Goal: Information Seeking & Learning: Learn about a topic

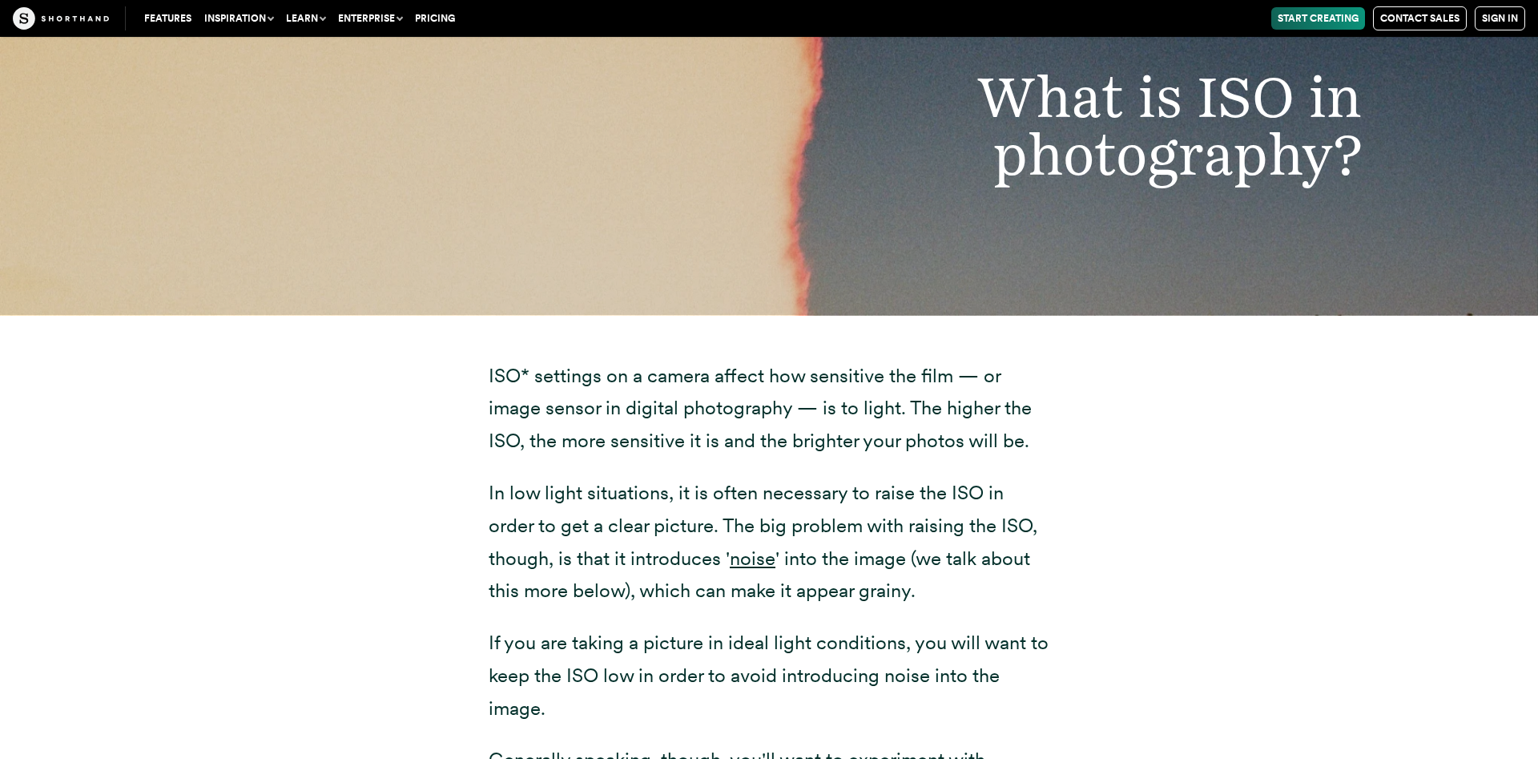
scroll to position [1989, 0]
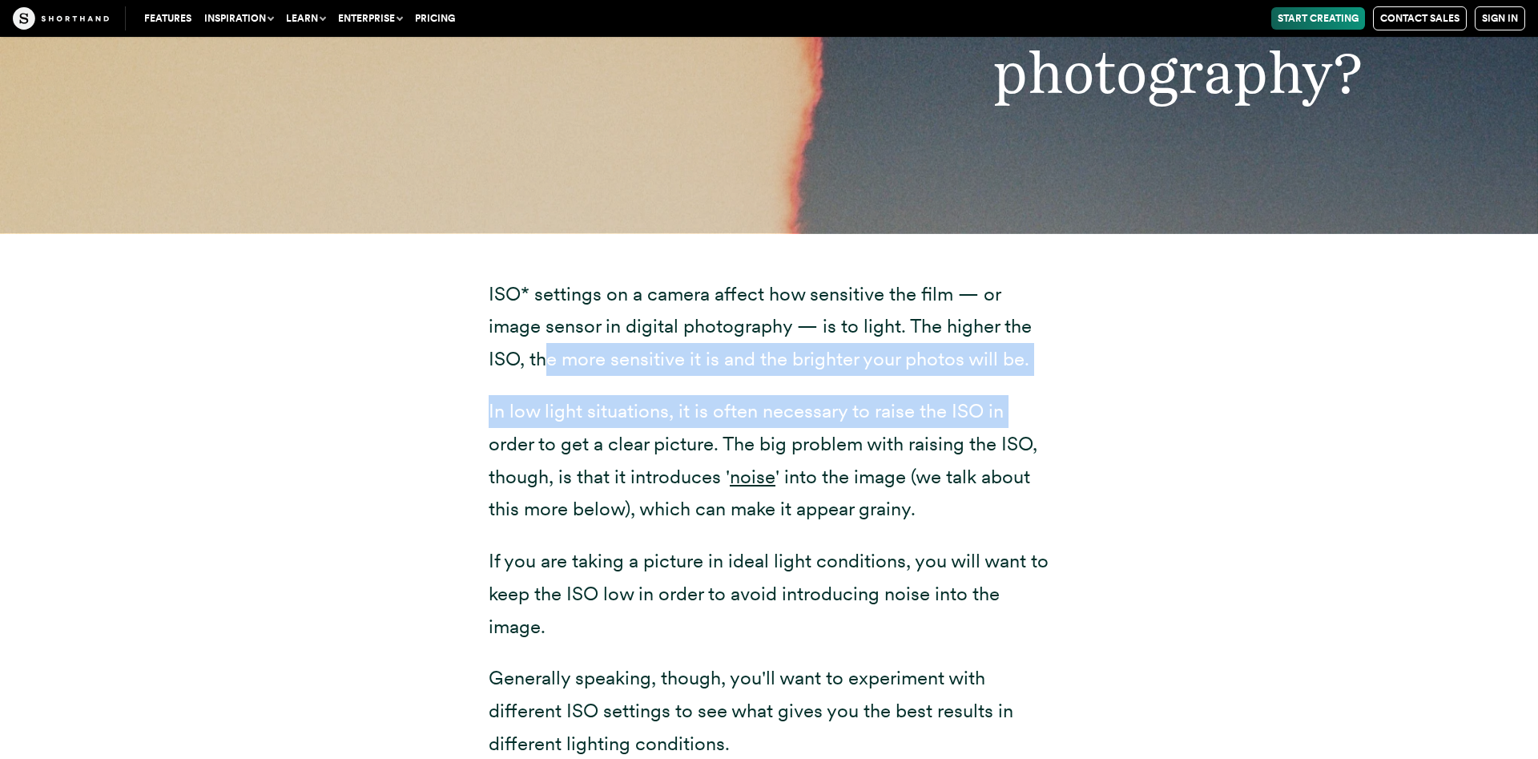
drag, startPoint x: 549, startPoint y: 354, endPoint x: 1147, endPoint y: 415, distance: 601.6
click at [1147, 415] on div "ISO* settings on a camera affect how sensitive the film — or image sensor in di…" at bounding box center [769, 613] width 1250 height 760
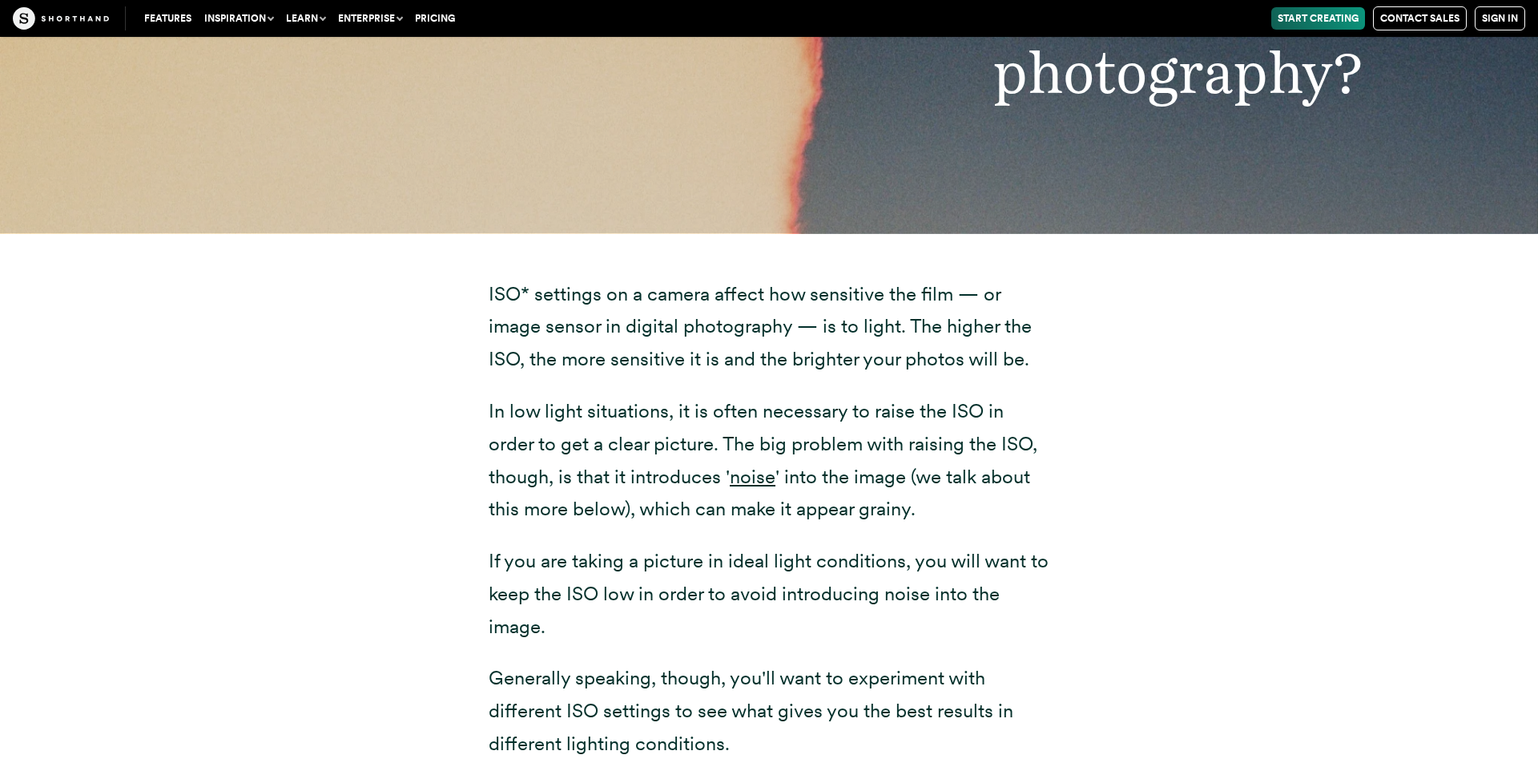
click at [1179, 451] on div "ISO* settings on a camera affect how sensitive the film — or image sensor in di…" at bounding box center [769, 613] width 1250 height 760
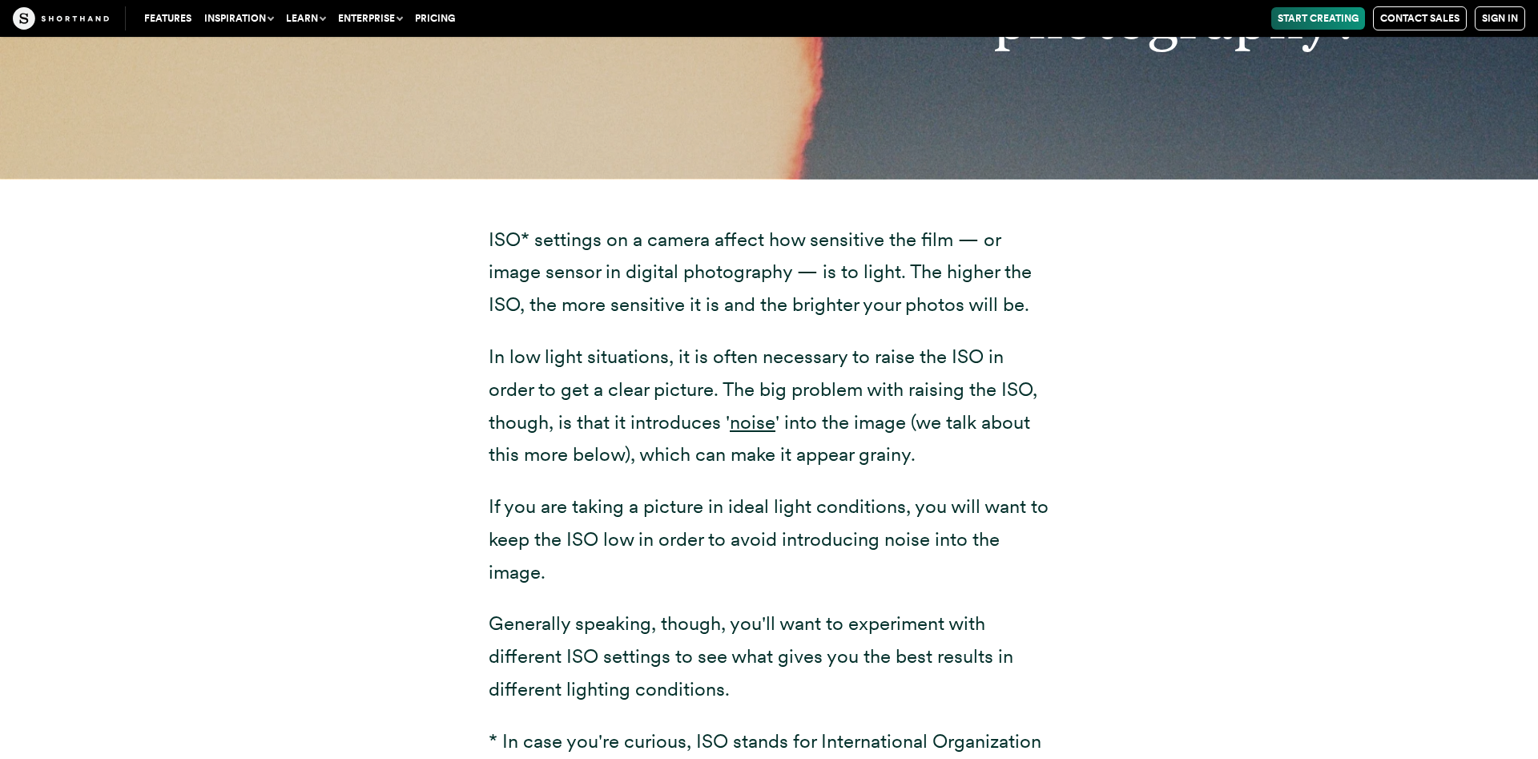
scroll to position [2070, 0]
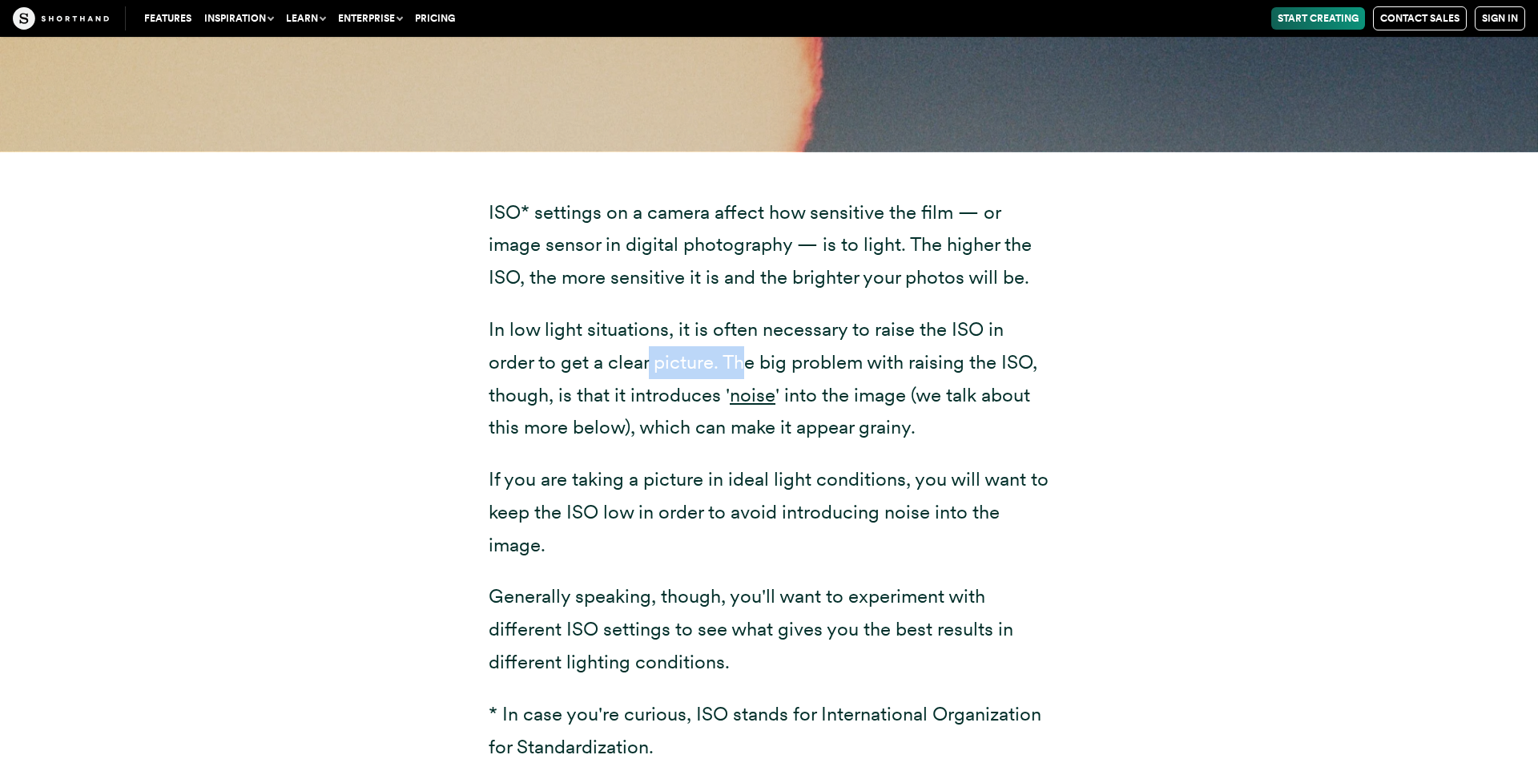
drag, startPoint x: 745, startPoint y: 357, endPoint x: 651, endPoint y: 374, distance: 95.2
click at [651, 374] on p "In low light situations, it is often necessary to raise the ISO in order to get…" at bounding box center [769, 378] width 561 height 131
click at [1074, 465] on div "ISO* settings on a camera affect how sensitive the film — or image sensor in di…" at bounding box center [769, 531] width 625 height 760
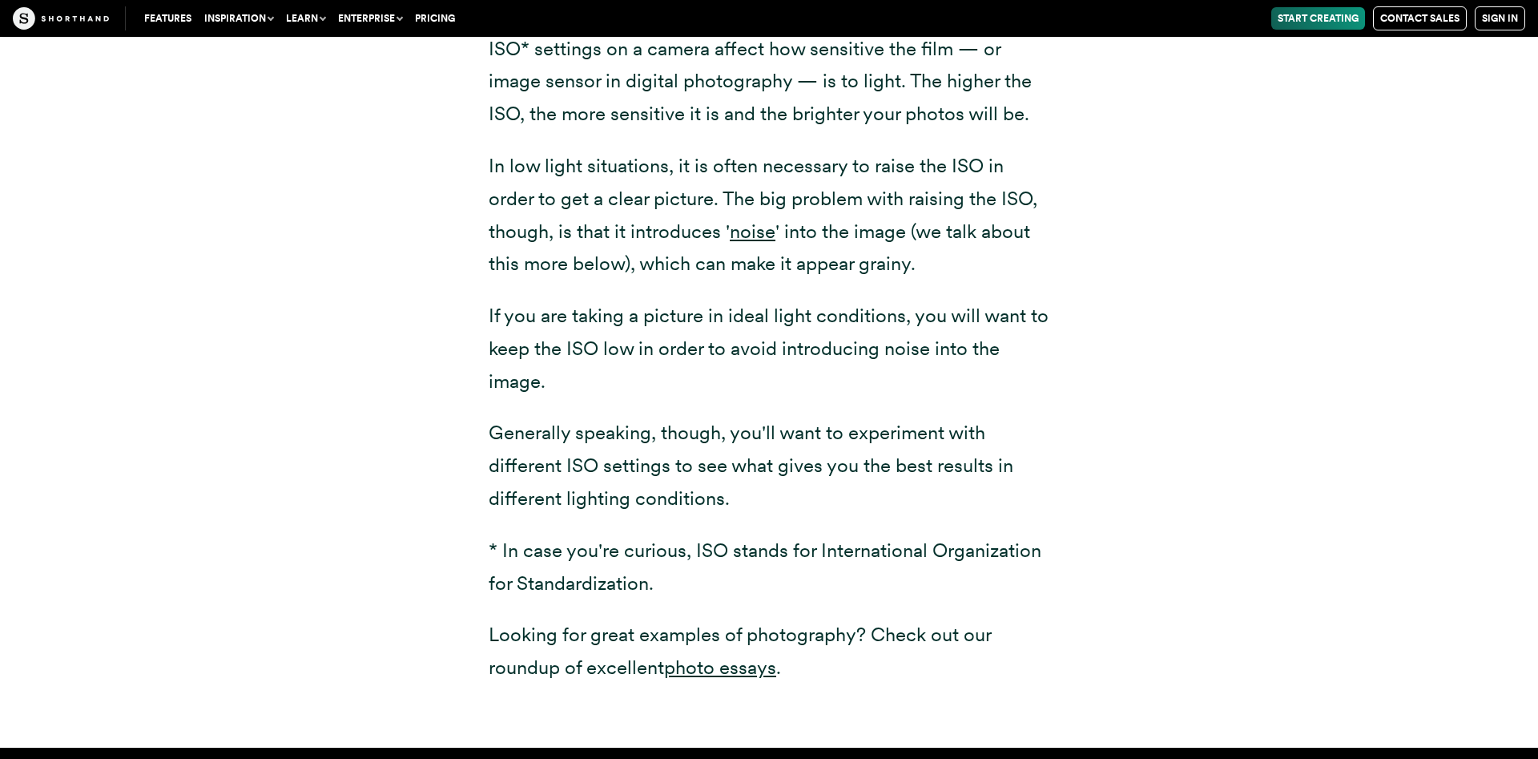
drag, startPoint x: 518, startPoint y: 315, endPoint x: 950, endPoint y: 375, distance: 436.8
click at [950, 375] on p "If you are taking a picture in ideal light conditions, you will want to keep th…" at bounding box center [769, 349] width 561 height 98
click at [804, 378] on p "If you are taking a picture in ideal light conditions, you will want to keep th…" at bounding box center [769, 349] width 561 height 98
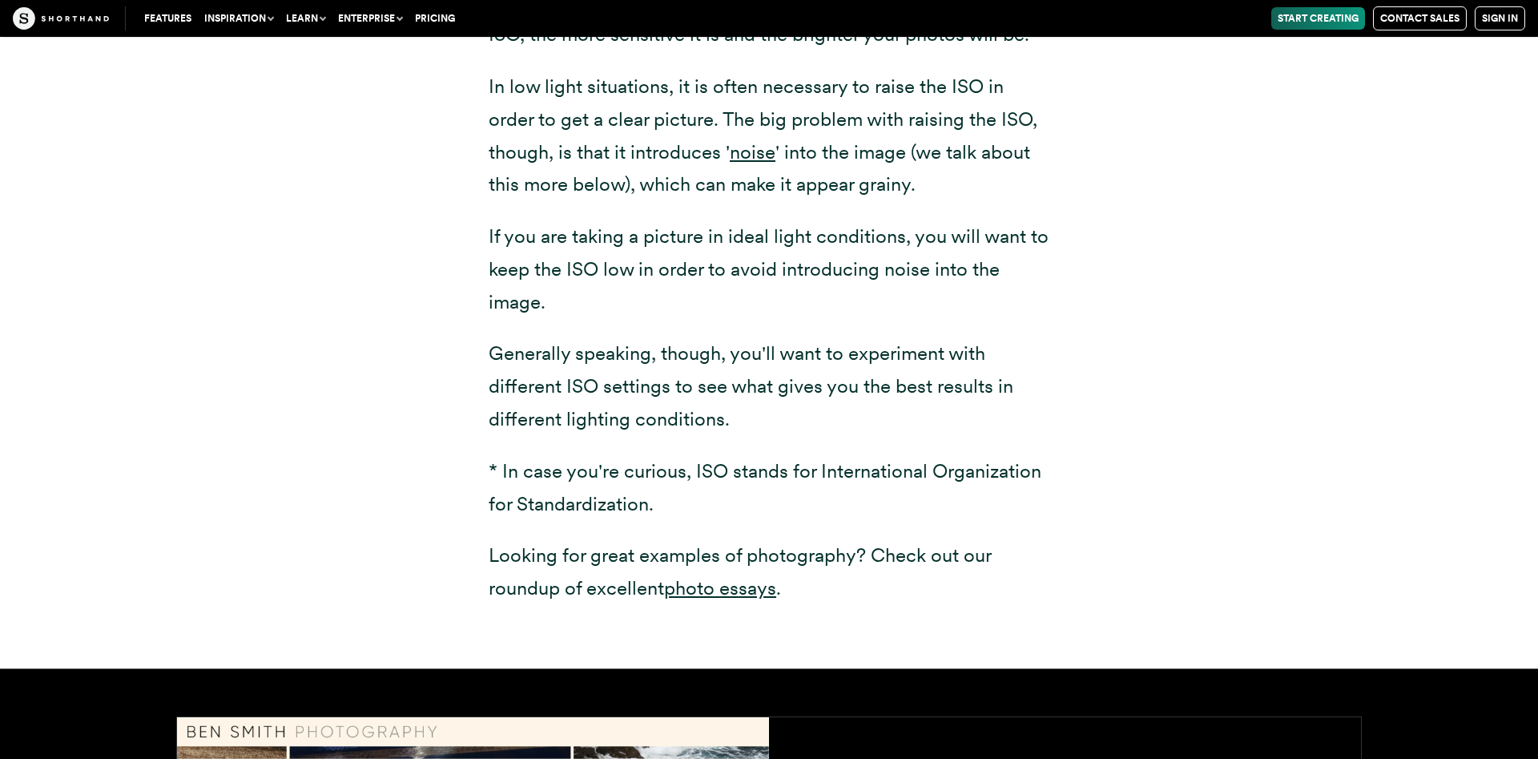
scroll to position [2397, 0]
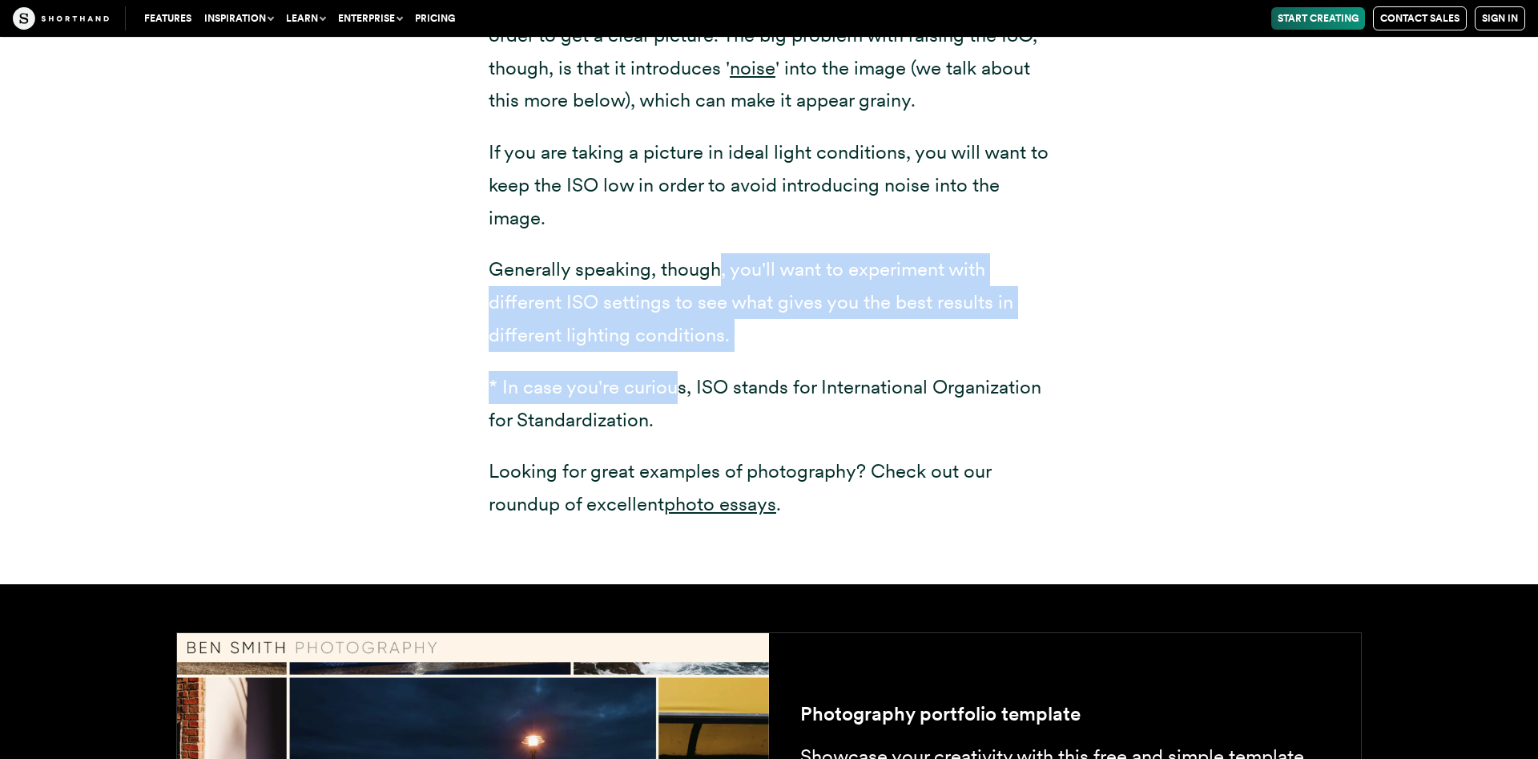
drag, startPoint x: 721, startPoint y: 271, endPoint x: 683, endPoint y: 397, distance: 132.3
click at [683, 397] on div "ISO* settings on a camera affect how sensitive the film — or image sensor in di…" at bounding box center [769, 195] width 561 height 652
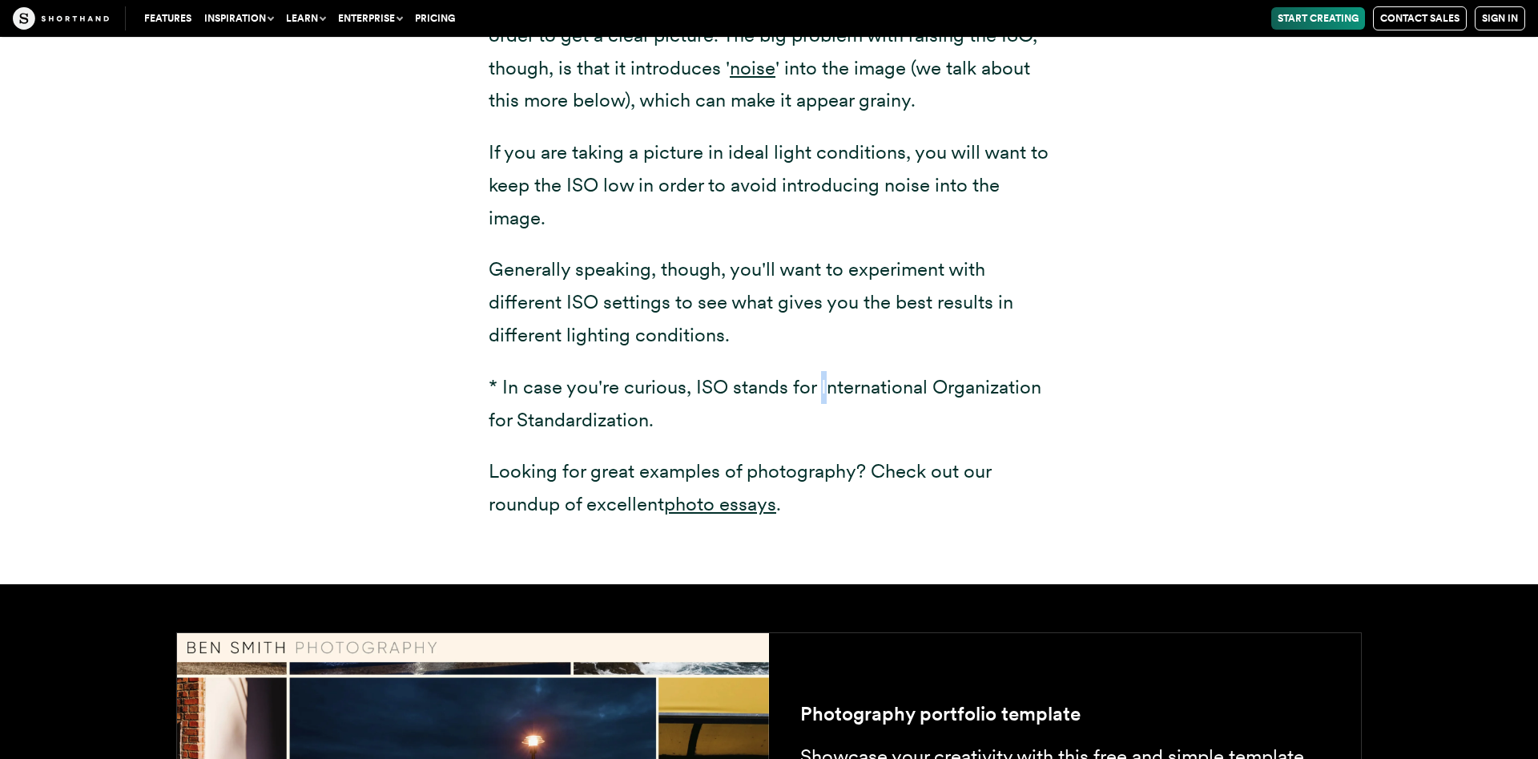
click at [826, 393] on p "* In case you're curious, ISO stands for International Organization for Standar…" at bounding box center [769, 404] width 561 height 66
click at [614, 372] on div "ISO* settings on a camera affect how sensitive the film — or image sensor in di…" at bounding box center [769, 195] width 561 height 652
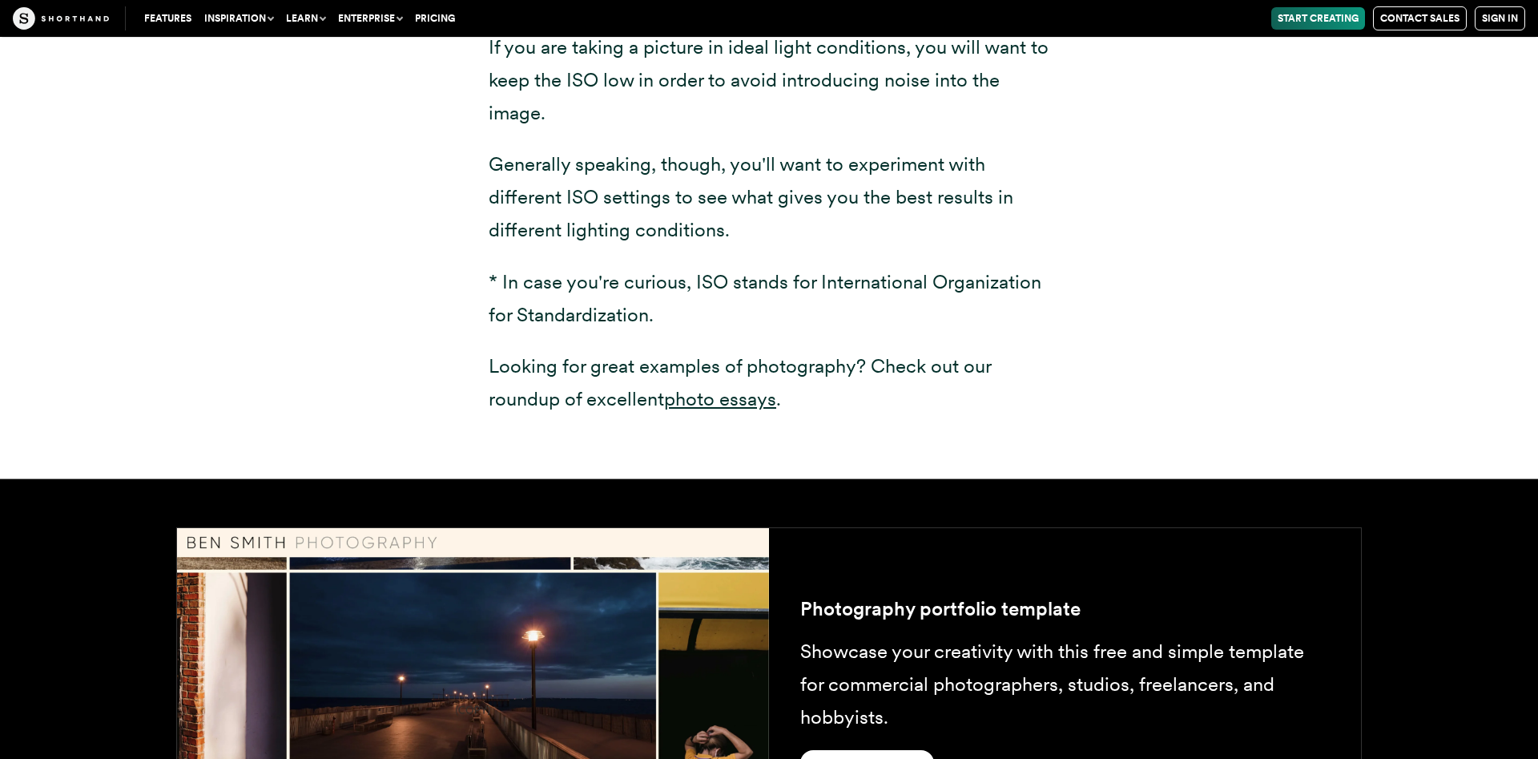
scroll to position [2561, 0]
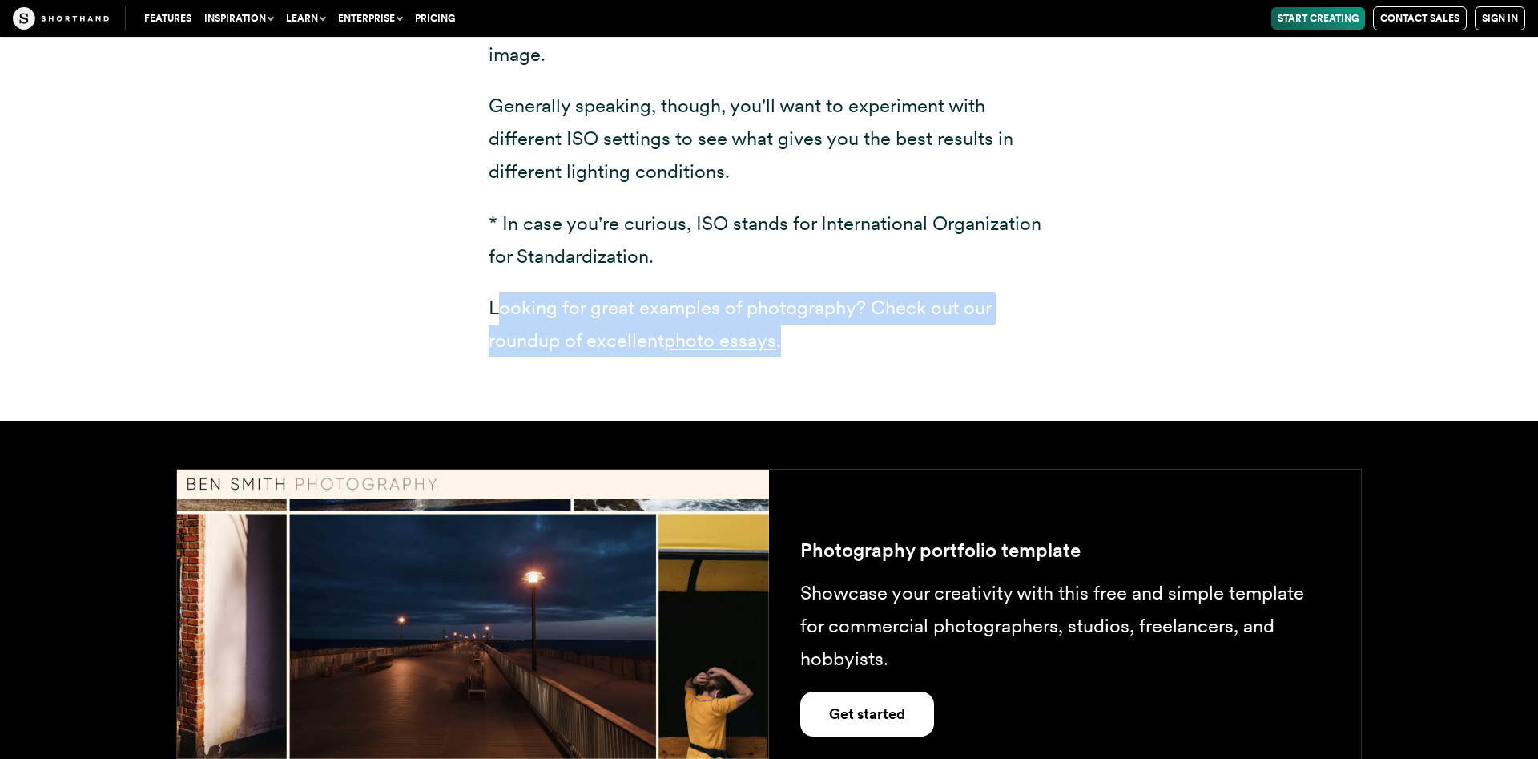
drag, startPoint x: 498, startPoint y: 311, endPoint x: 1034, endPoint y: 373, distance: 540.4
click at [1034, 373] on div "ISO* settings on a camera affect how sensitive the film — or image sensor in di…" at bounding box center [769, 41] width 625 height 760
click at [851, 334] on p "Looking for great examples of photography? Check out our roundup of excellent p…" at bounding box center [769, 325] width 561 height 66
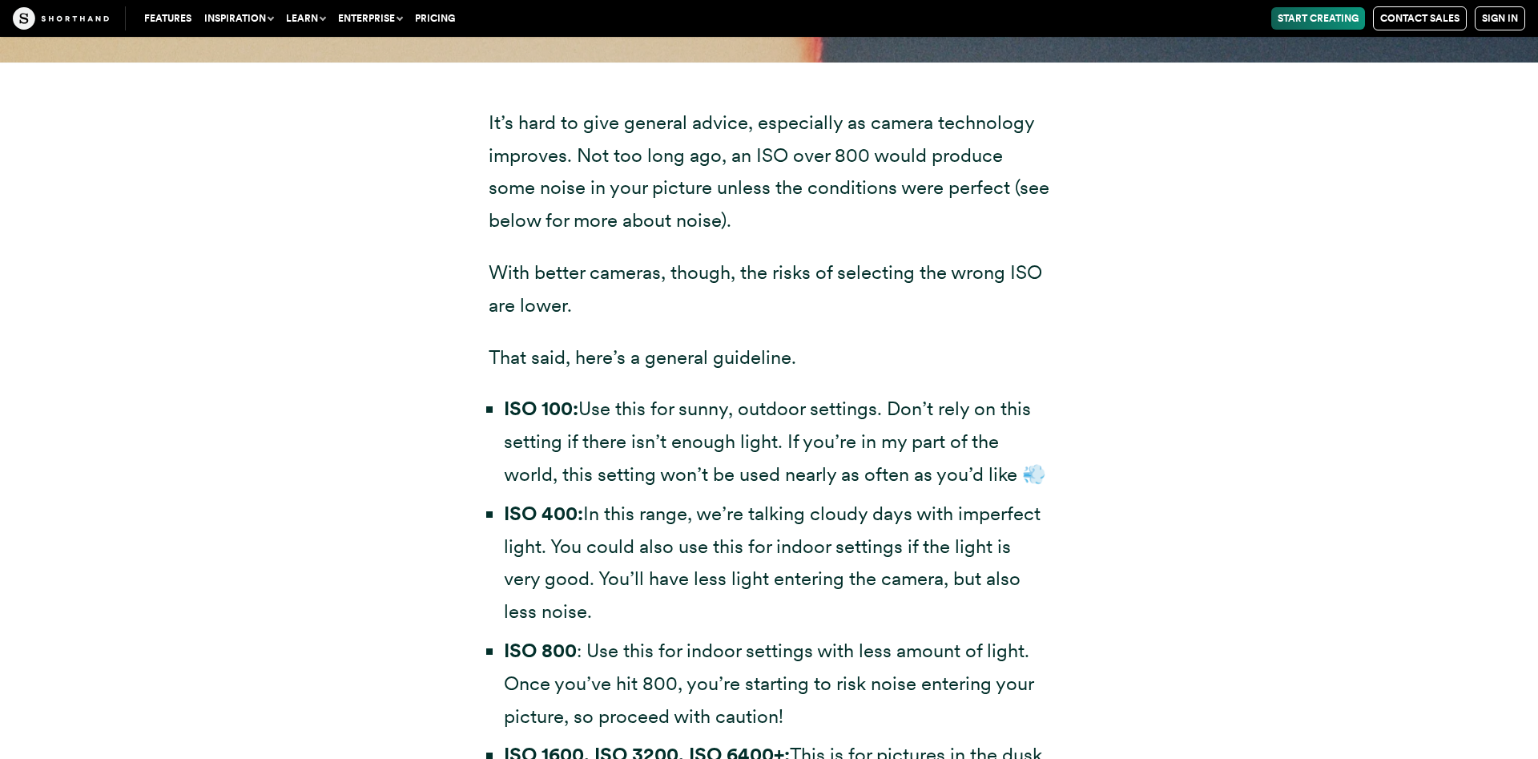
scroll to position [4604, 0]
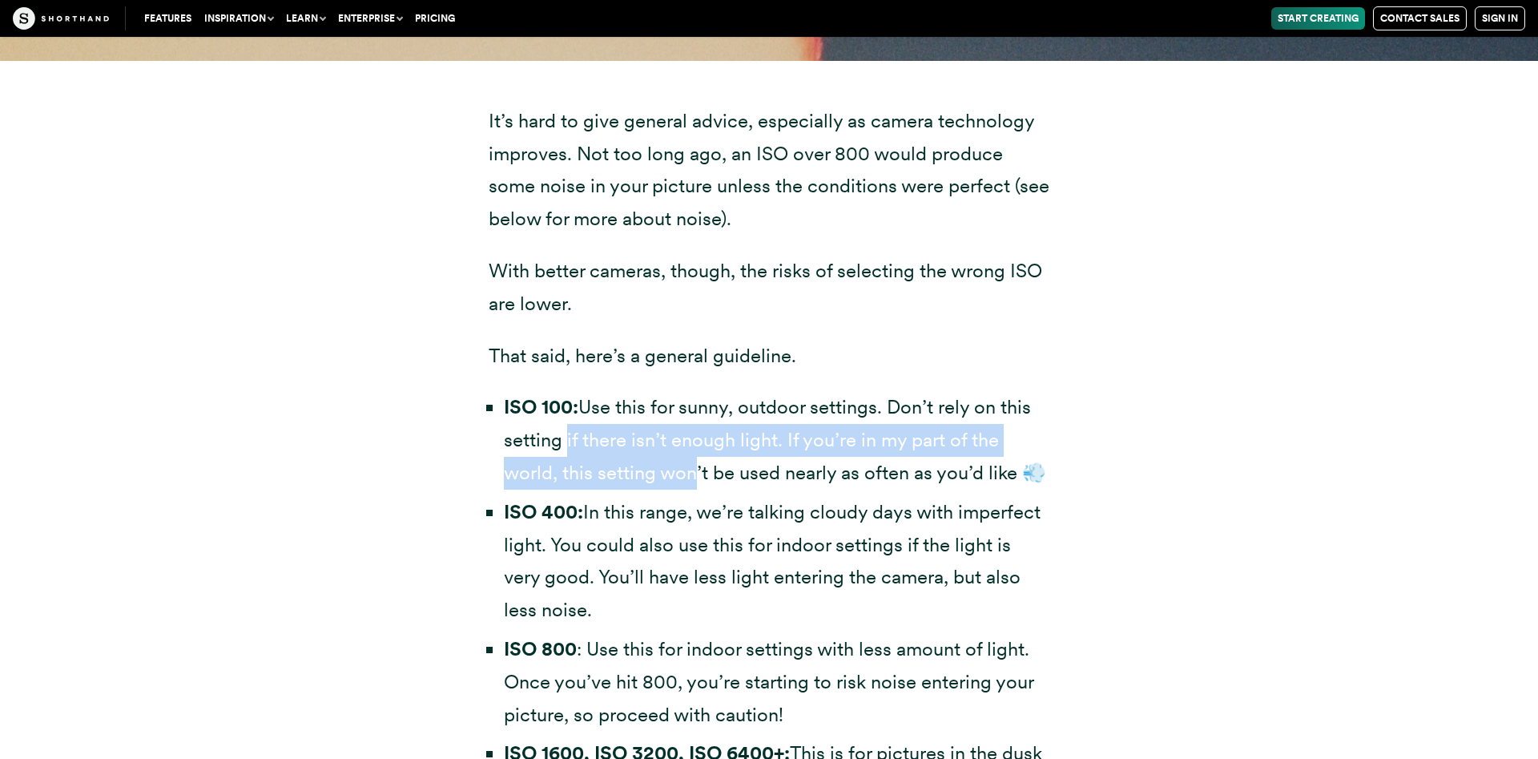
drag, startPoint x: 565, startPoint y: 435, endPoint x: 740, endPoint y: 471, distance: 179.1
click at [708, 477] on li "ISO 100: Use this for sunny, outdoor settings. Don’t rely on this setting if th…" at bounding box center [777, 440] width 546 height 98
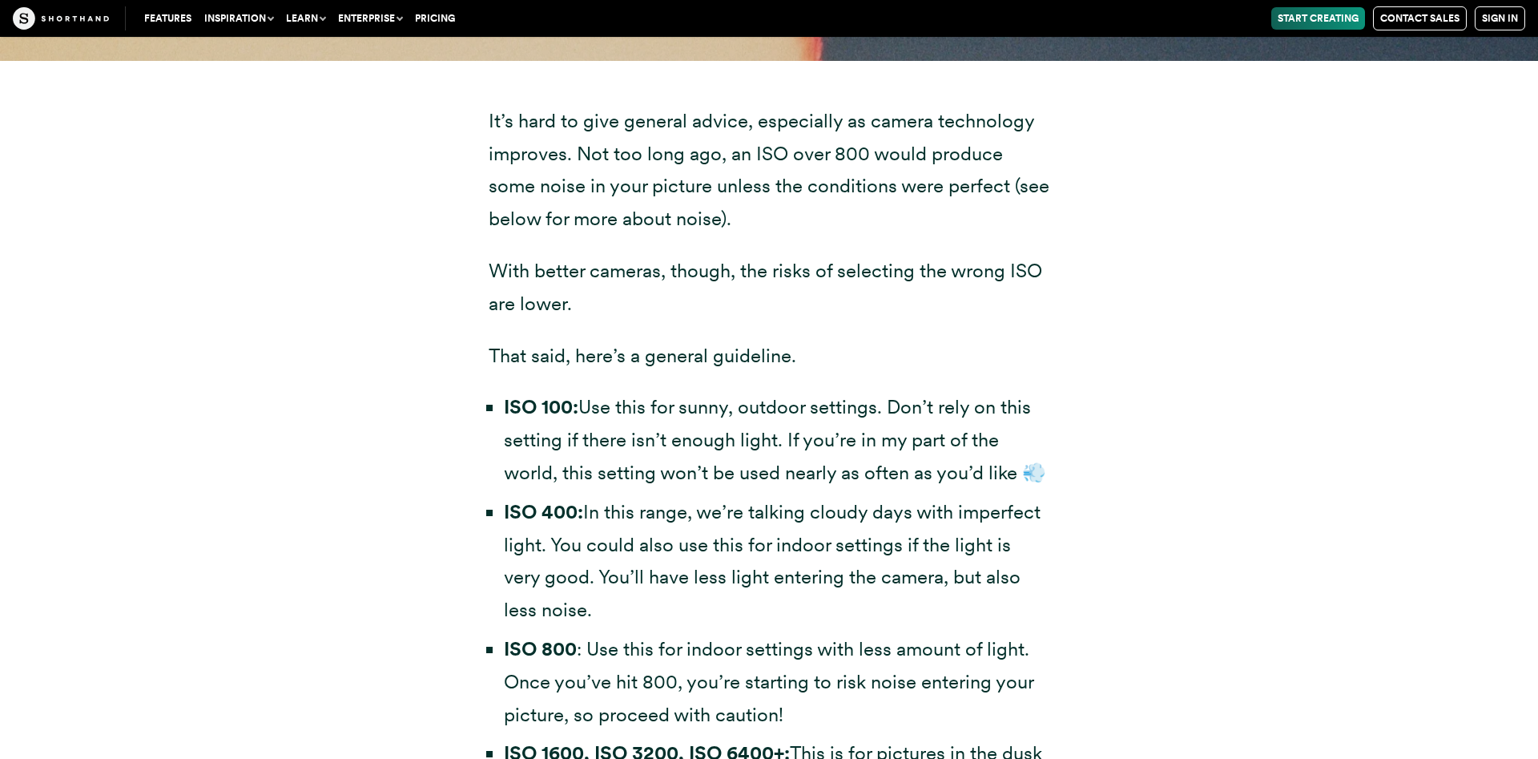
click at [998, 489] on li "ISO 100: Use this for sunny, outdoor settings. Don’t rely on this setting if th…" at bounding box center [777, 440] width 546 height 98
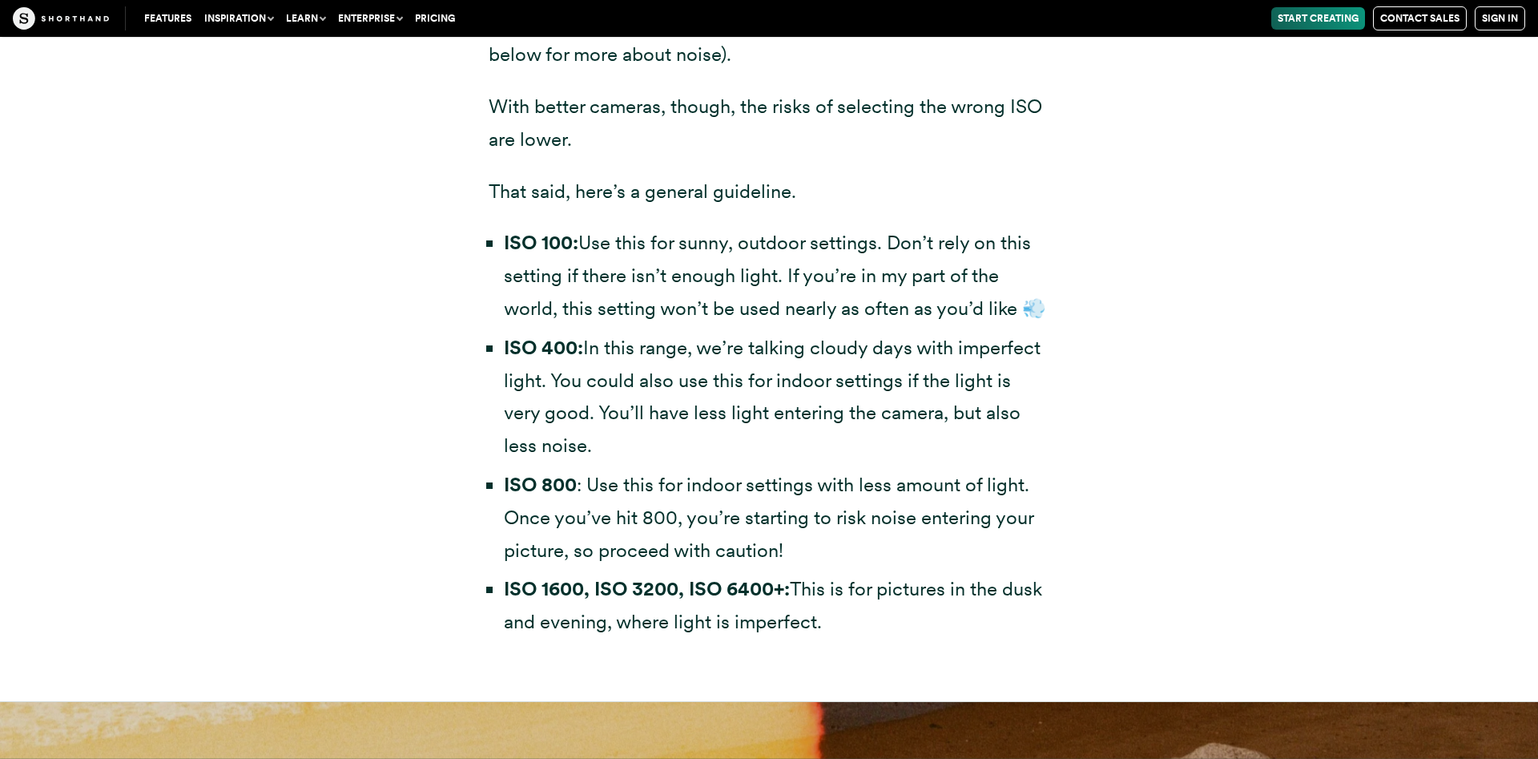
scroll to position [4767, 0]
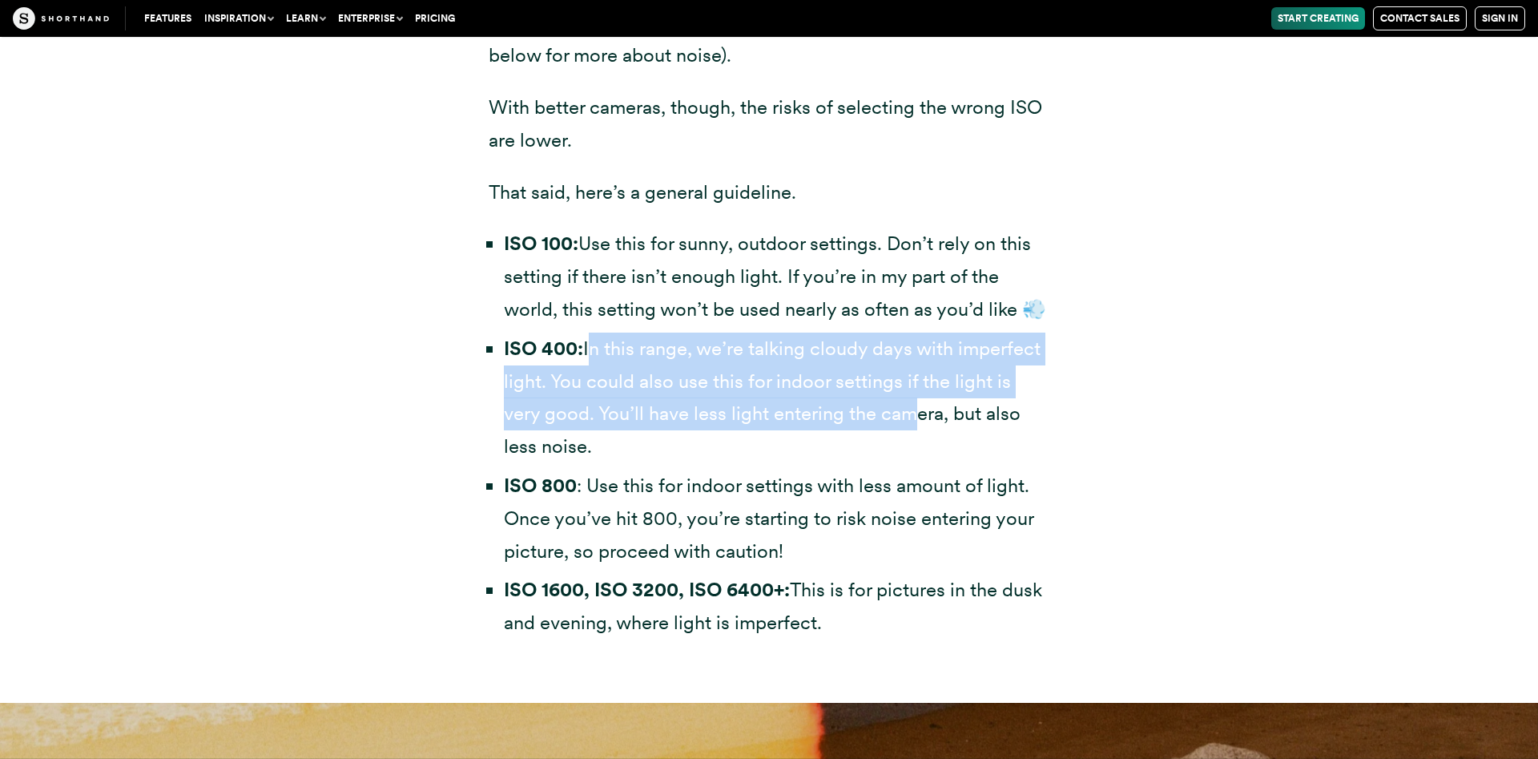
drag, startPoint x: 589, startPoint y: 387, endPoint x: 899, endPoint y: 456, distance: 317.6
click at [899, 456] on li "ISO 400: In this range, we’re talking cloudy days with imperfect light. You cou…" at bounding box center [777, 398] width 546 height 131
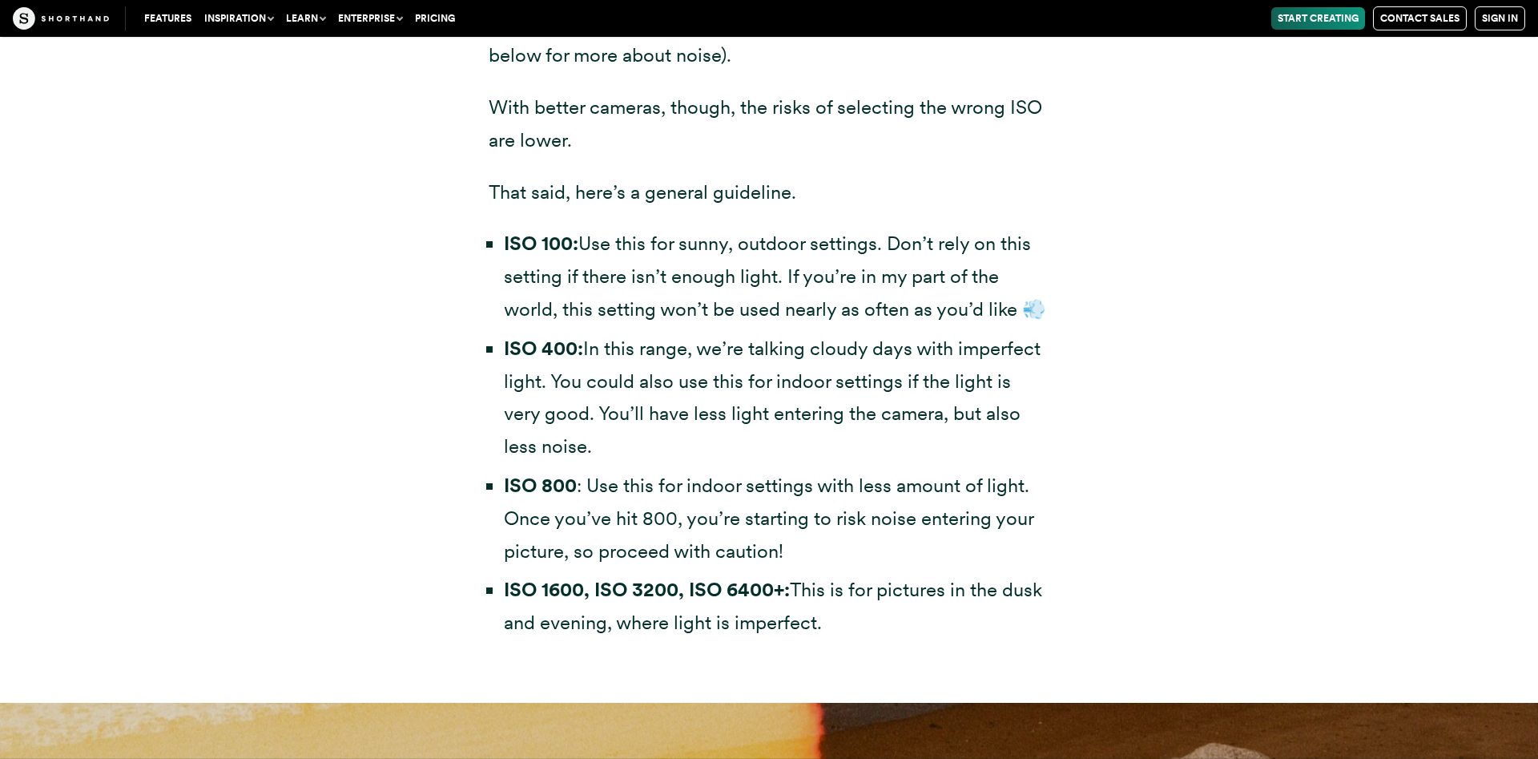
click at [784, 439] on li "ISO 400: In this range, we’re talking cloudy days with imperfect light. You cou…" at bounding box center [777, 398] width 546 height 131
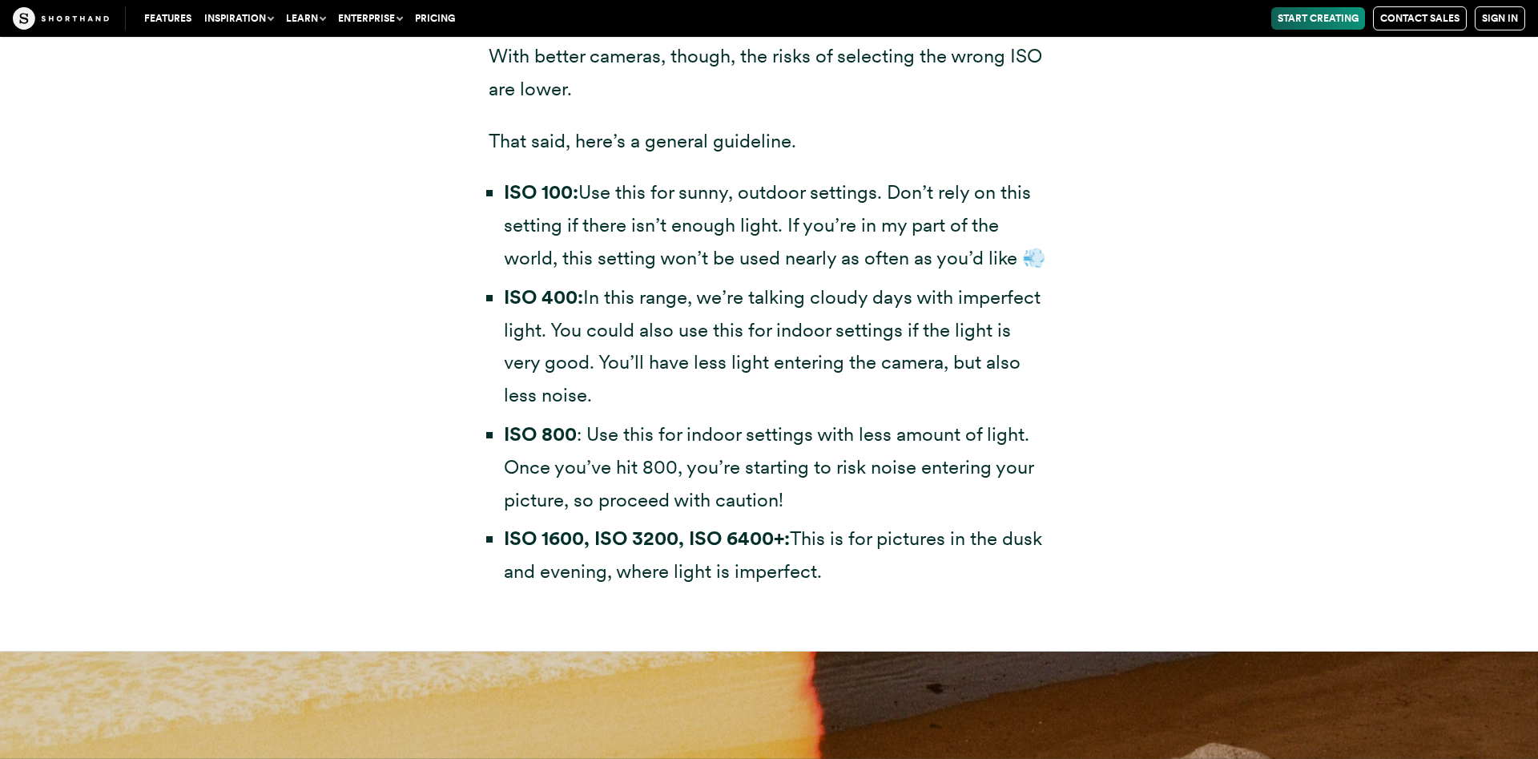
scroll to position [4849, 0]
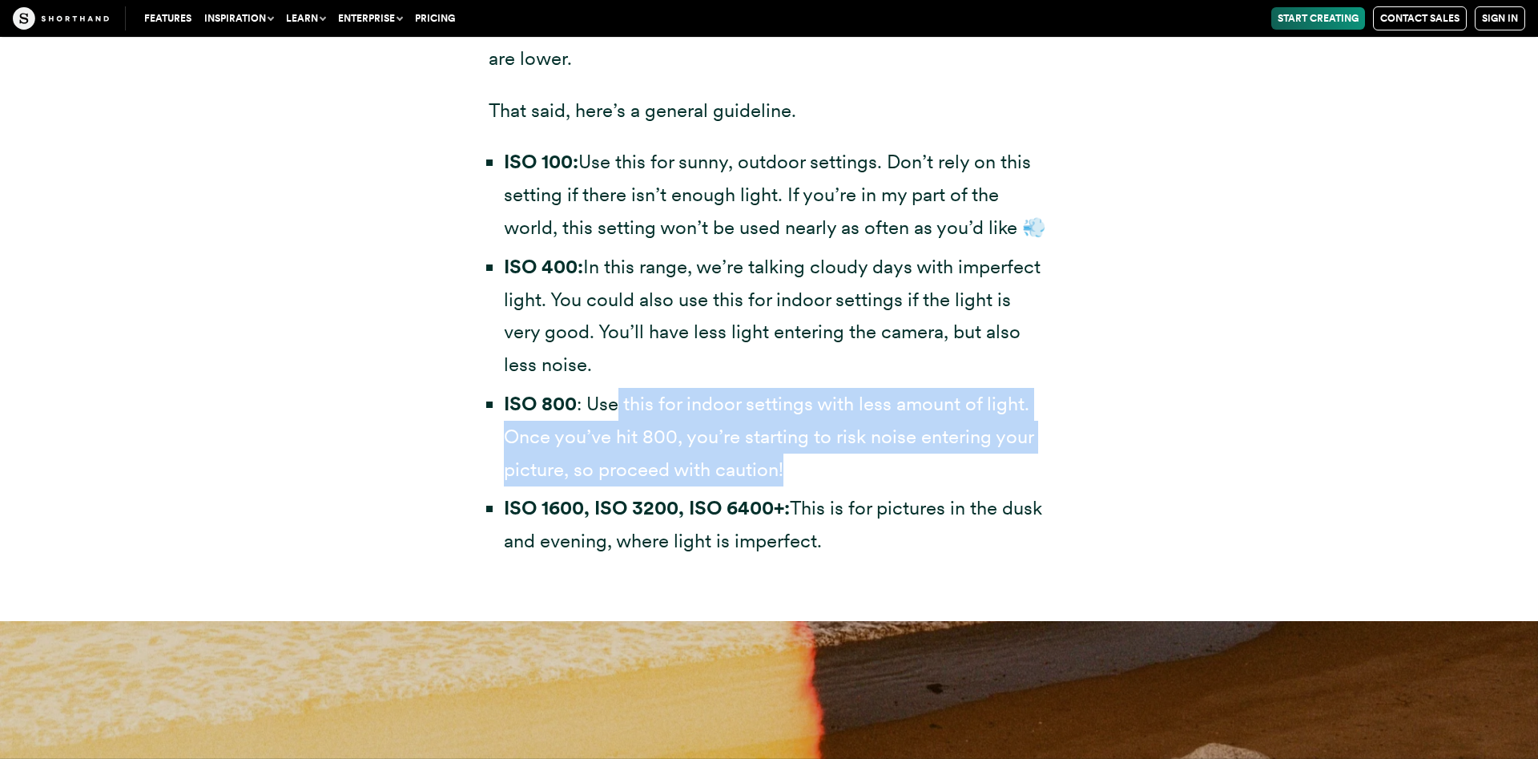
drag, startPoint x: 616, startPoint y: 433, endPoint x: 788, endPoint y: 511, distance: 188.3
click at [788, 486] on li "ISO 800 : Use this for indoor settings with less amount of light. Once you’ve h…" at bounding box center [777, 437] width 546 height 98
click at [717, 474] on li "ISO 800 : Use this for indoor settings with less amount of light. Once you’ve h…" at bounding box center [777, 437] width 546 height 98
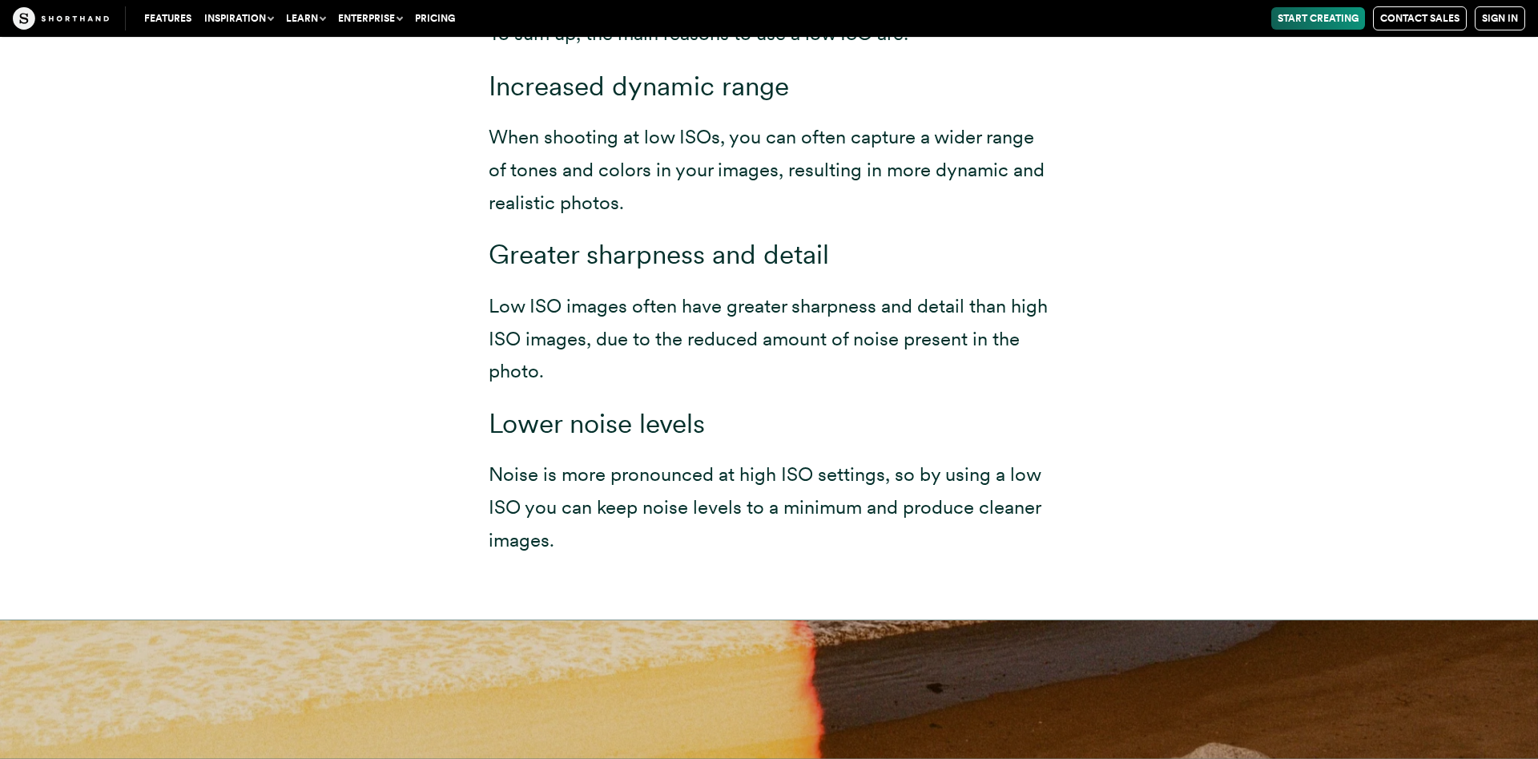
scroll to position [8037, 0]
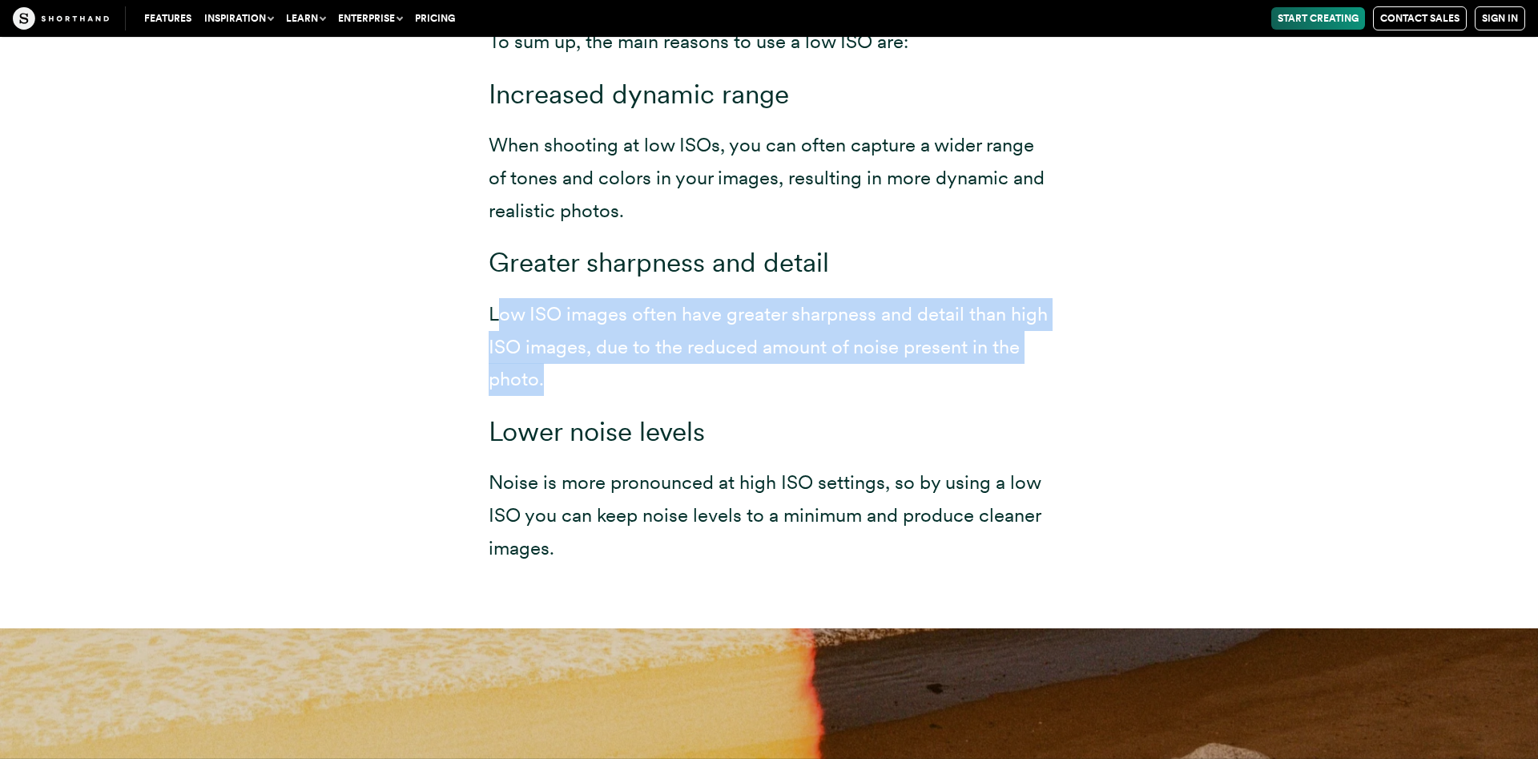
drag, startPoint x: 498, startPoint y: 341, endPoint x: 836, endPoint y: 407, distance: 343.7
click at [836, 396] on p "Low ISO images often have greater sharpness and detail than high ISO images, du…" at bounding box center [769, 347] width 561 height 98
click at [621, 382] on p "Low ISO images often have greater sharpness and detail than high ISO images, du…" at bounding box center [769, 347] width 561 height 98
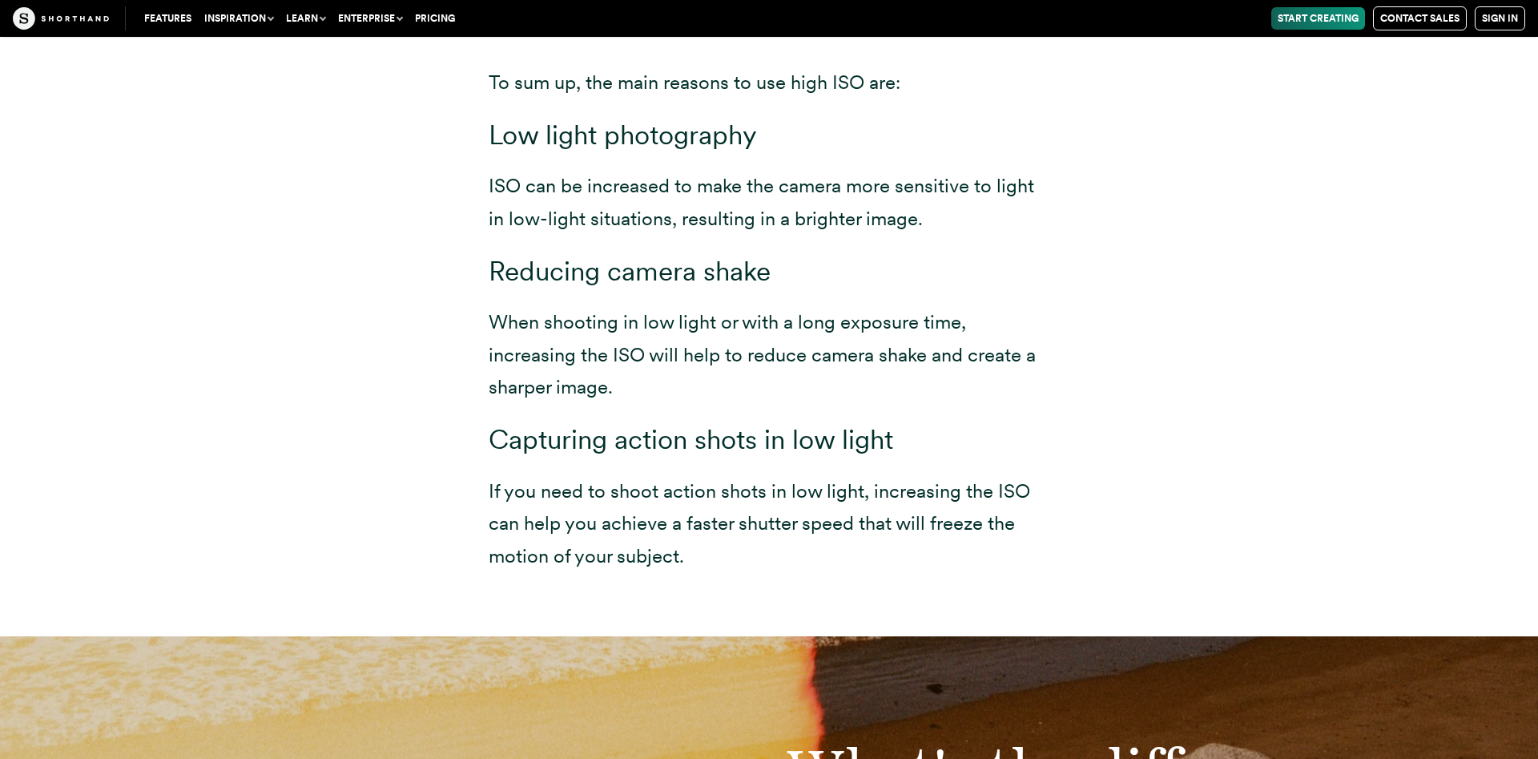
scroll to position [9998, 0]
